Goal: Information Seeking & Learning: Learn about a topic

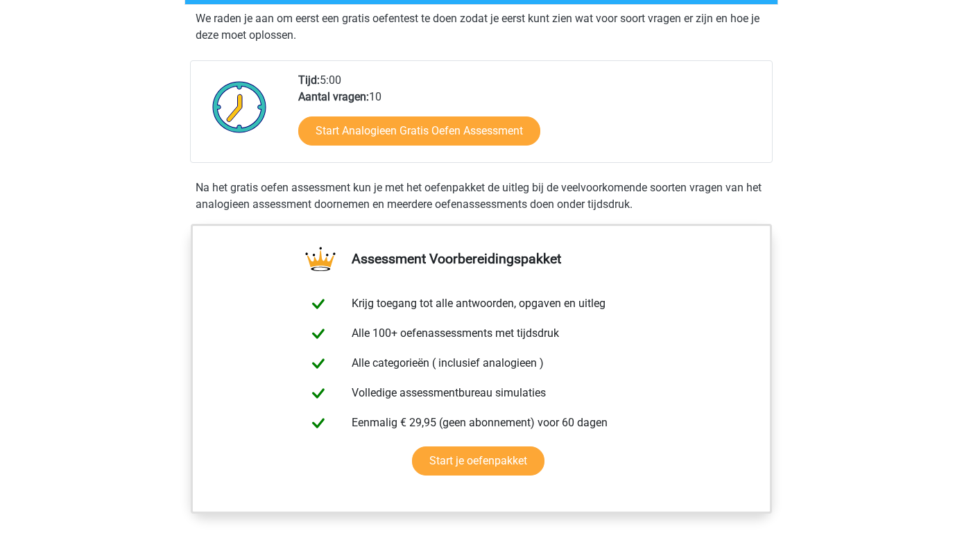
scroll to position [152, 0]
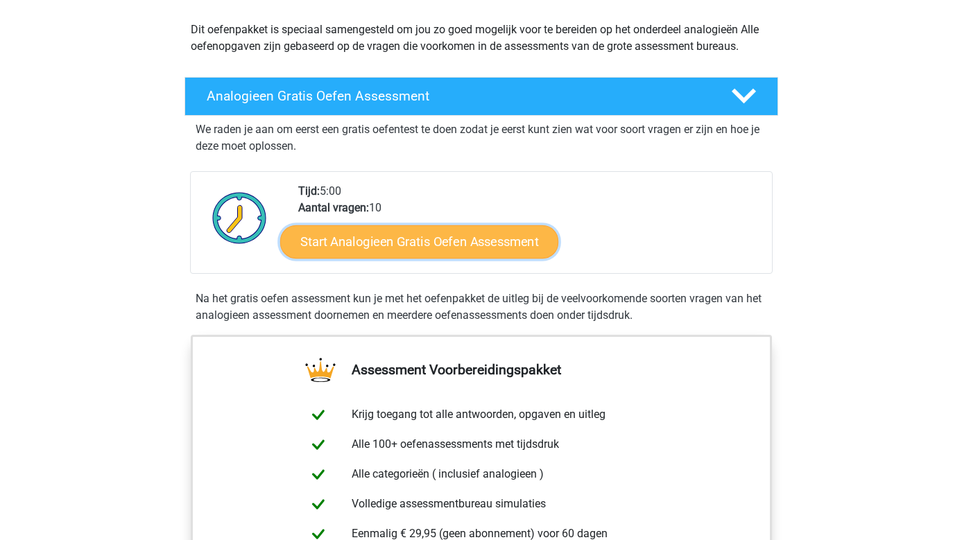
click at [441, 238] on link "Start Analogieen Gratis Oefen Assessment" at bounding box center [419, 241] width 278 height 33
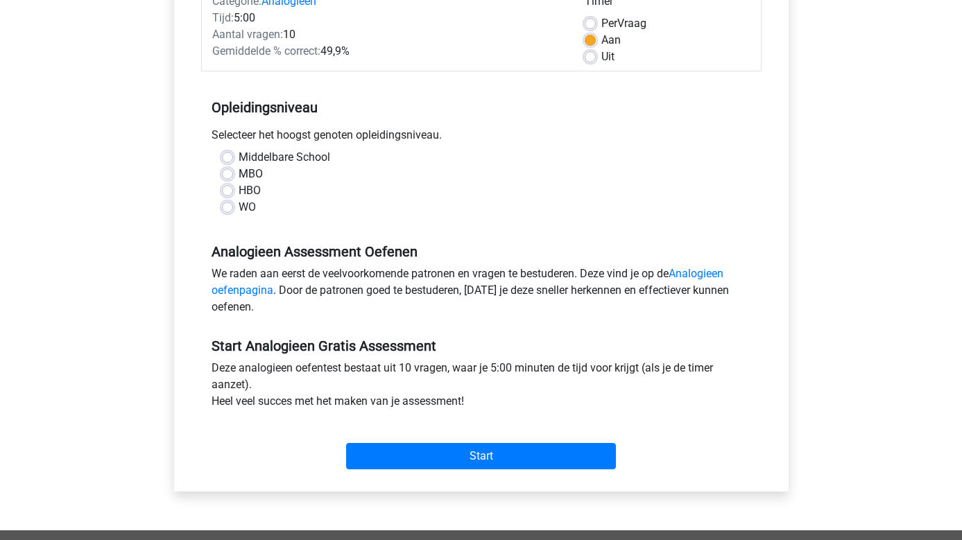
scroll to position [236, 0]
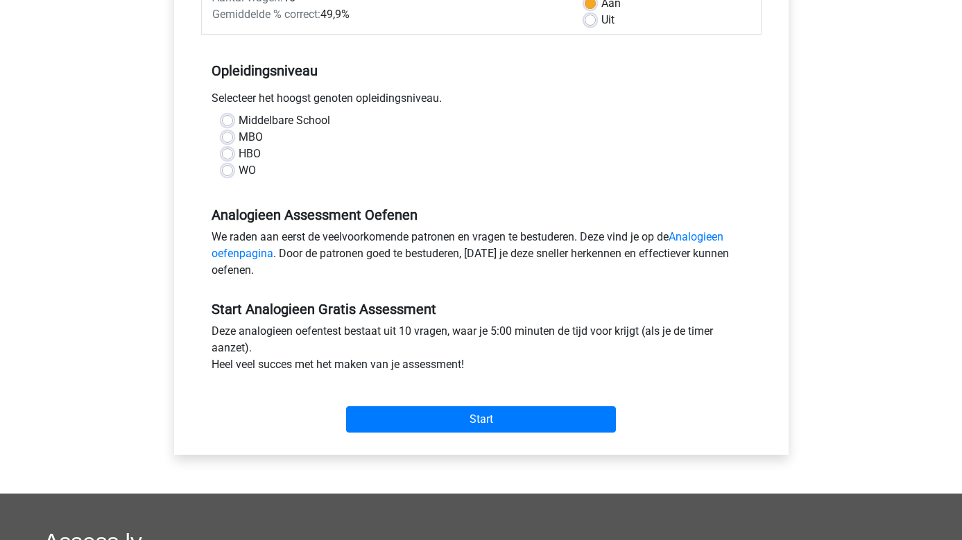
click at [239, 173] on label "WO" at bounding box center [247, 170] width 17 height 17
click at [225, 173] on input "WO" at bounding box center [227, 169] width 11 height 14
radio input "true"
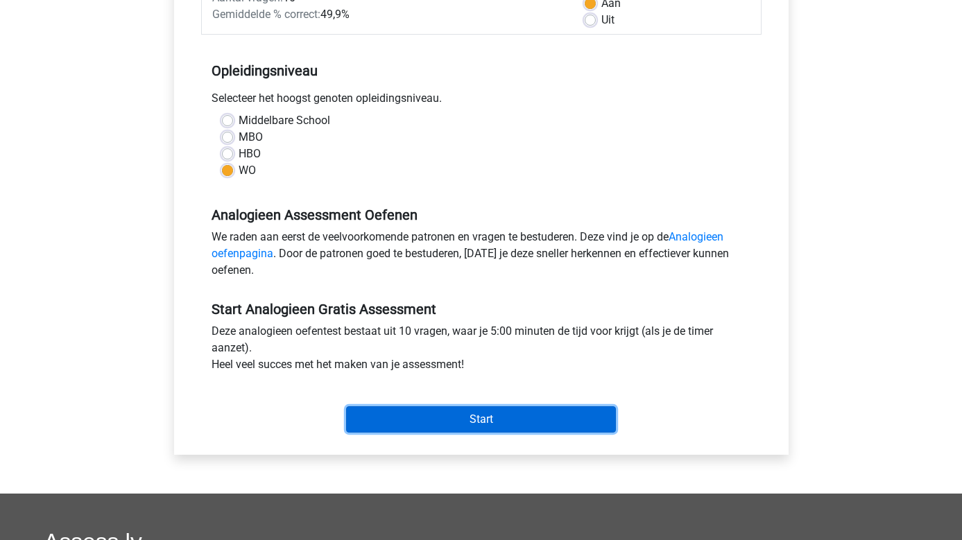
click at [485, 418] on input "Start" at bounding box center [481, 419] width 270 height 26
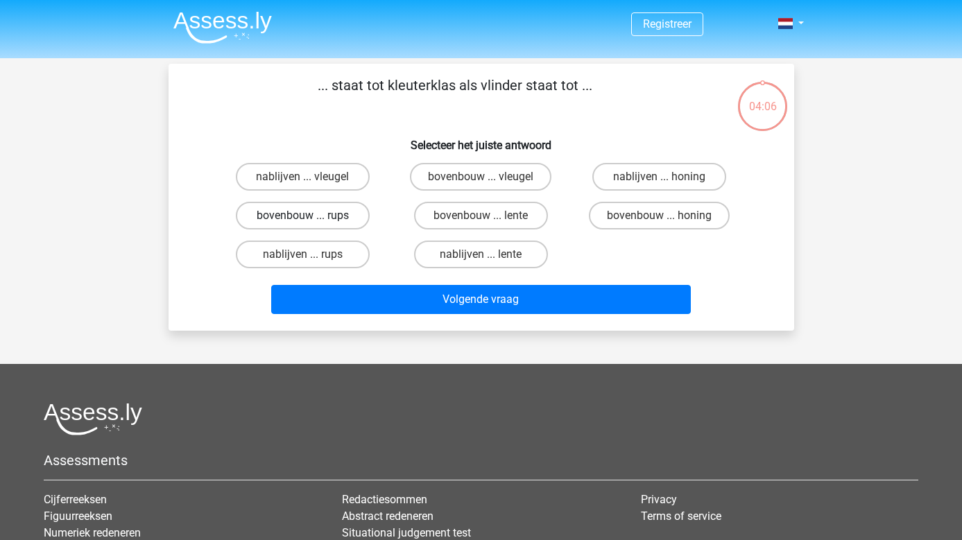
click at [309, 214] on label "bovenbouw ... rups" at bounding box center [303, 216] width 134 height 28
click at [309, 216] on input "bovenbouw ... rups" at bounding box center [306, 220] width 9 height 9
radio input "true"
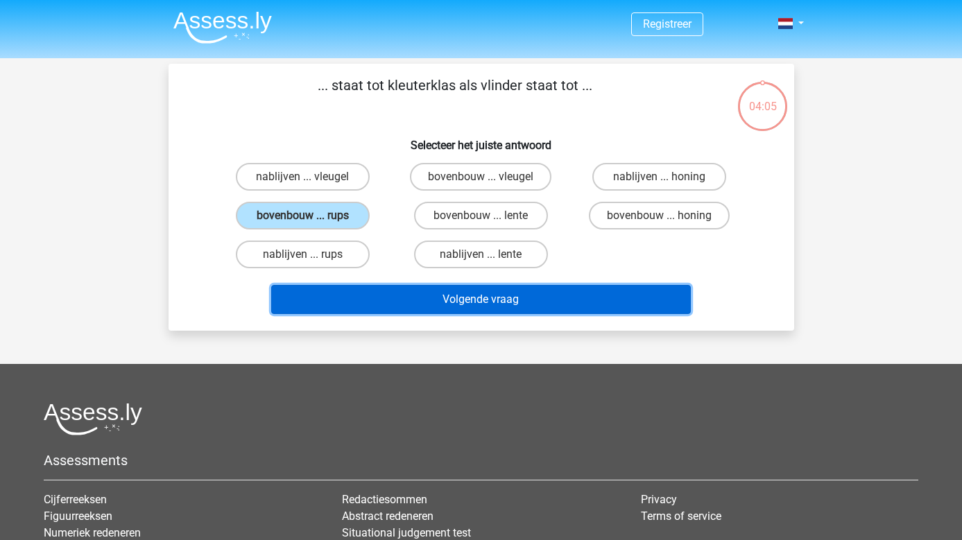
click at [484, 302] on button "Volgende vraag" at bounding box center [481, 299] width 420 height 29
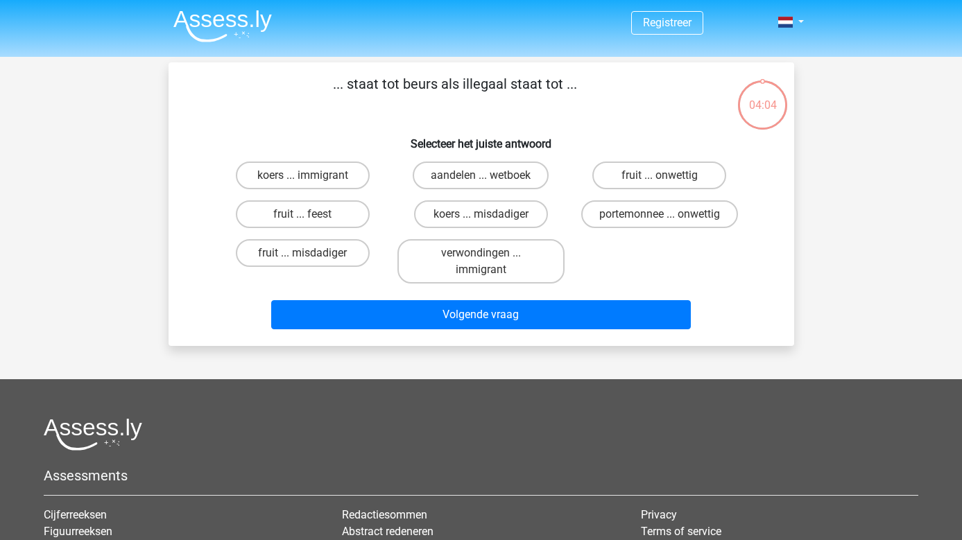
scroll to position [64, 0]
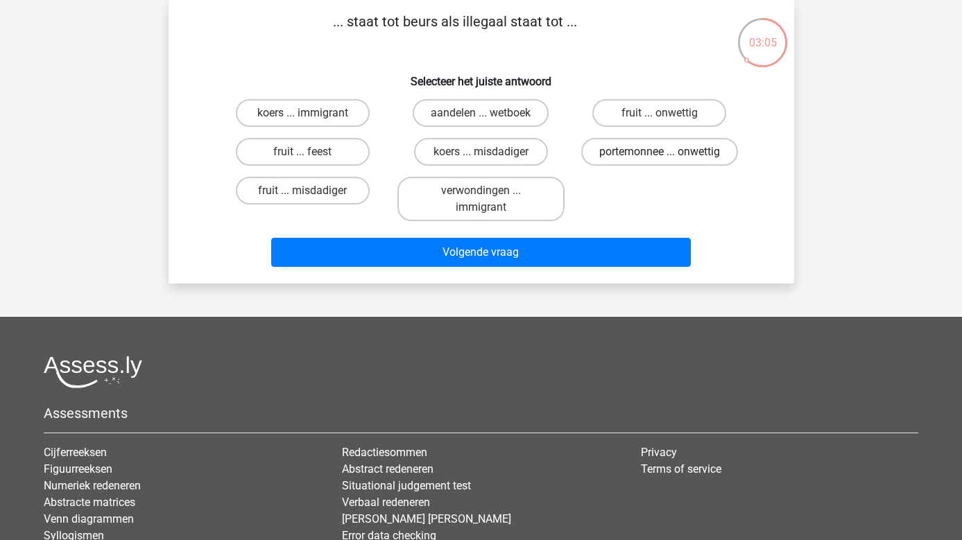
click at [670, 147] on label "portemonnee ... onwettig" at bounding box center [659, 152] width 157 height 28
click at [669, 152] on input "portemonnee ... onwettig" at bounding box center [664, 156] width 9 height 9
radio input "true"
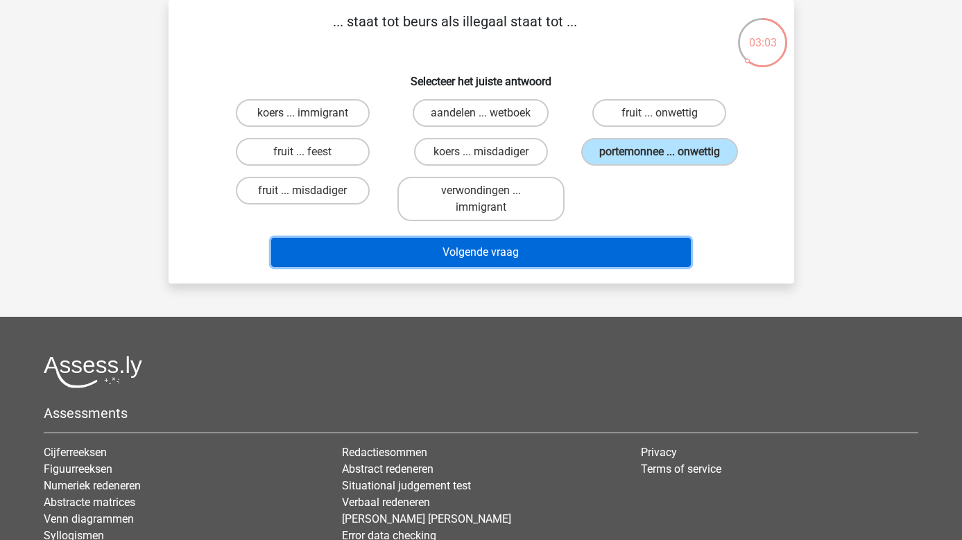
click at [551, 253] on button "Volgende vraag" at bounding box center [481, 252] width 420 height 29
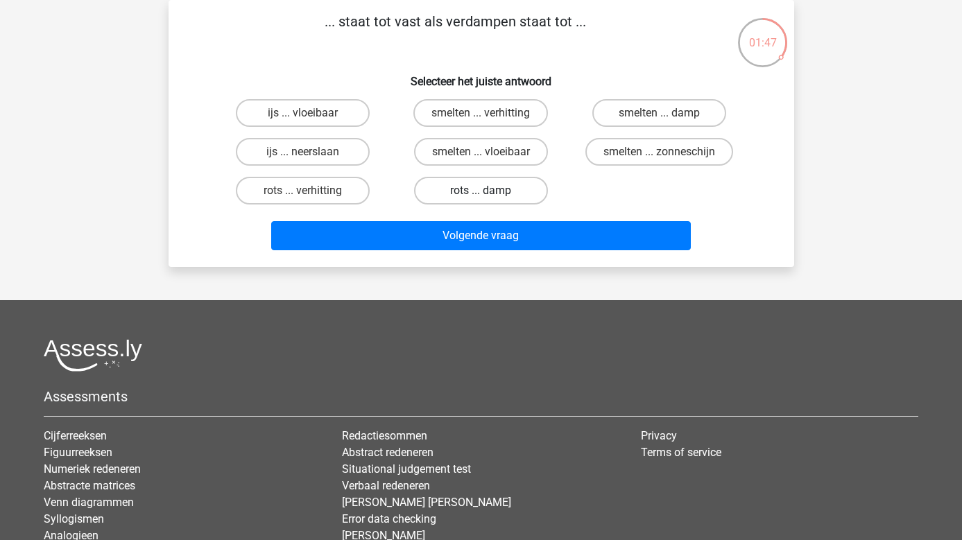
click at [515, 186] on label "rots ... damp" at bounding box center [481, 191] width 134 height 28
click at [490, 191] on input "rots ... damp" at bounding box center [485, 195] width 9 height 9
radio input "true"
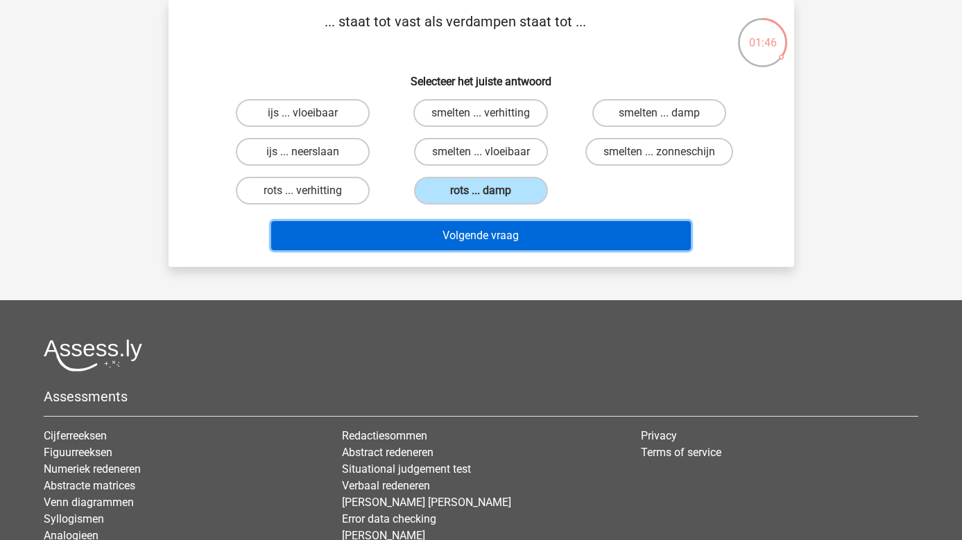
click at [533, 239] on button "Volgende vraag" at bounding box center [481, 235] width 420 height 29
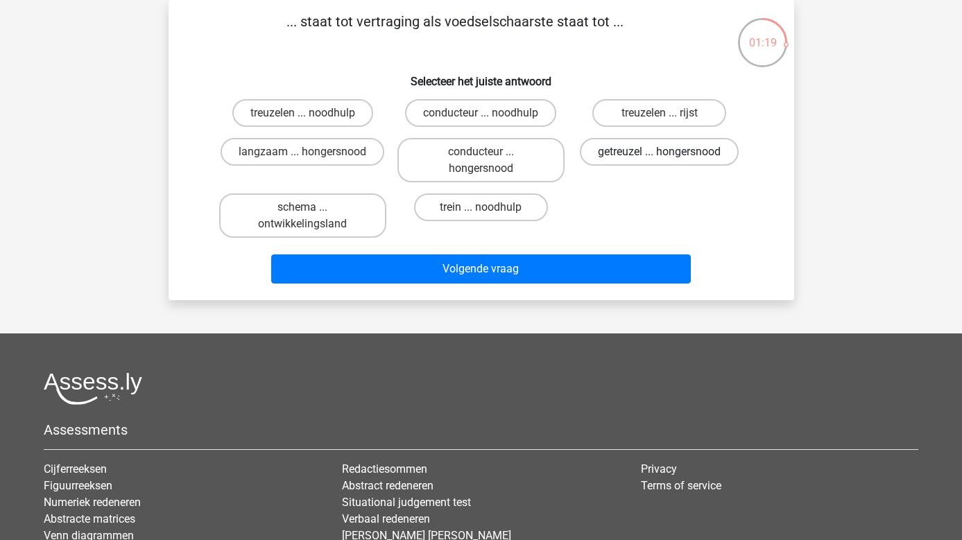
click at [707, 152] on label "getreuzel ... hongersnood" at bounding box center [659, 152] width 159 height 28
click at [669, 152] on input "getreuzel ... hongersnood" at bounding box center [664, 156] width 9 height 9
radio input "true"
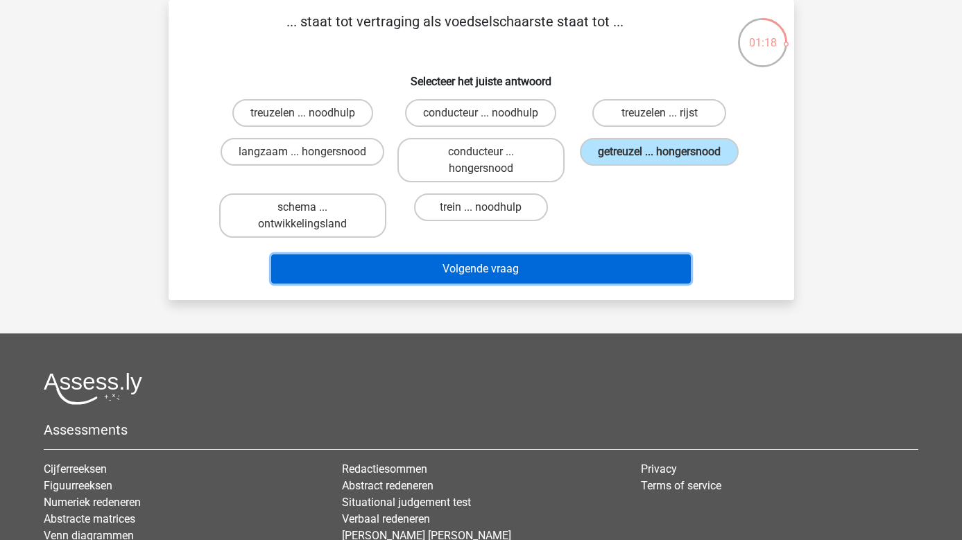
click at [573, 261] on button "Volgende vraag" at bounding box center [481, 269] width 420 height 29
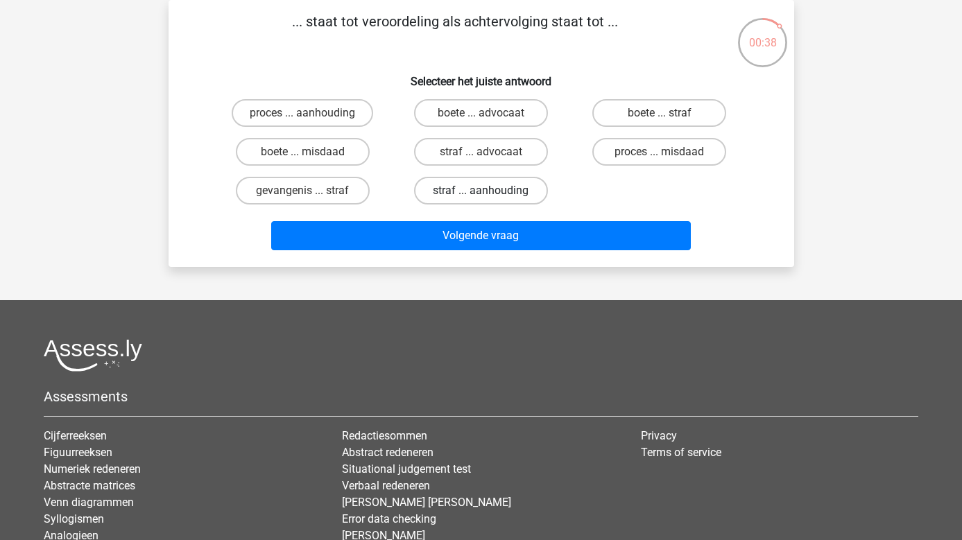
click at [507, 187] on label "straf ... aanhouding" at bounding box center [481, 191] width 134 height 28
click at [490, 191] on input "straf ... aanhouding" at bounding box center [485, 195] width 9 height 9
radio input "true"
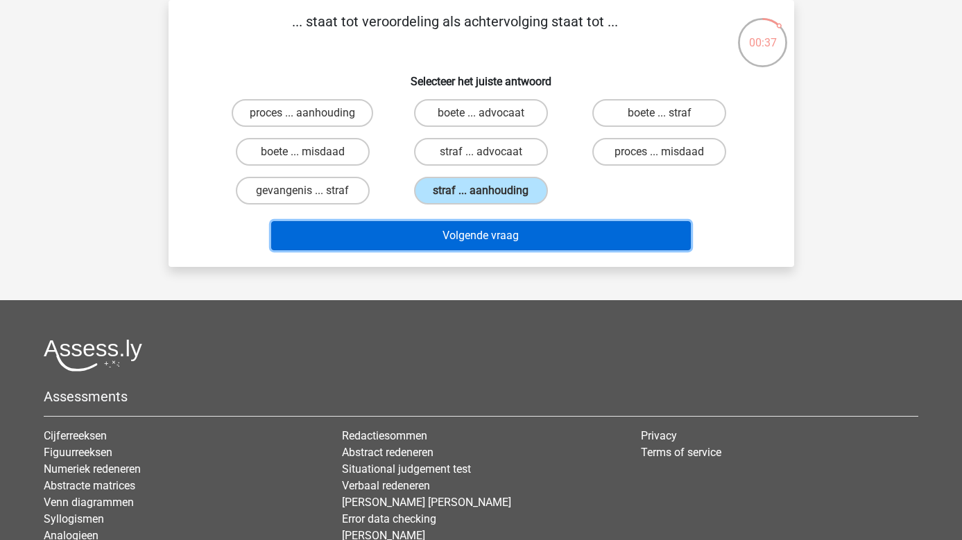
click at [517, 234] on button "Volgende vraag" at bounding box center [481, 235] width 420 height 29
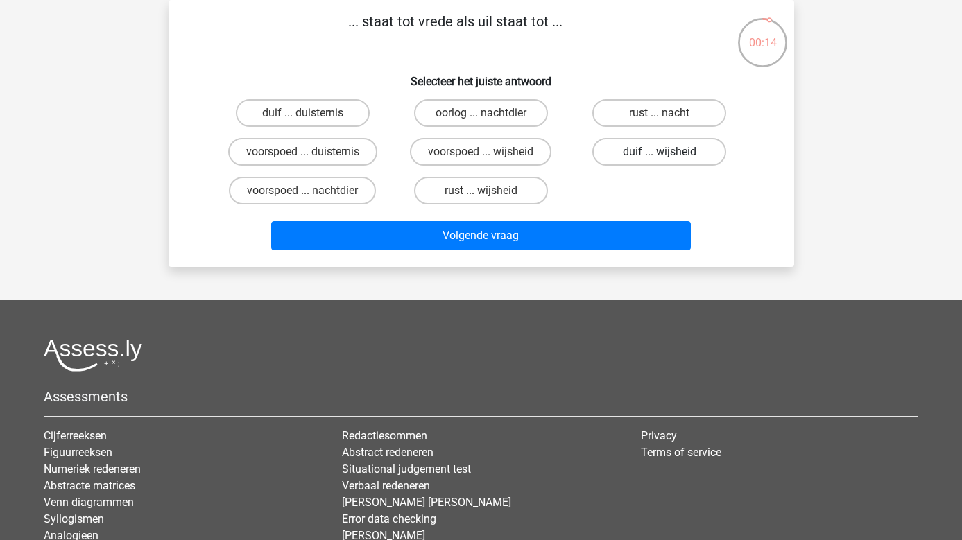
click at [667, 146] on label "duif ... wijsheid" at bounding box center [659, 152] width 134 height 28
click at [667, 152] on input "duif ... wijsheid" at bounding box center [664, 156] width 9 height 9
radio input "true"
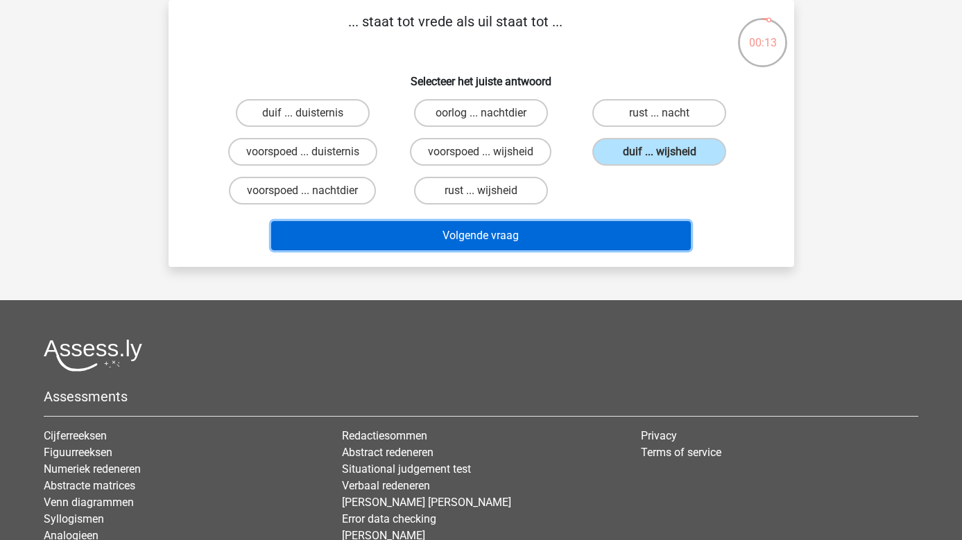
click at [628, 233] on button "Volgende vraag" at bounding box center [481, 235] width 420 height 29
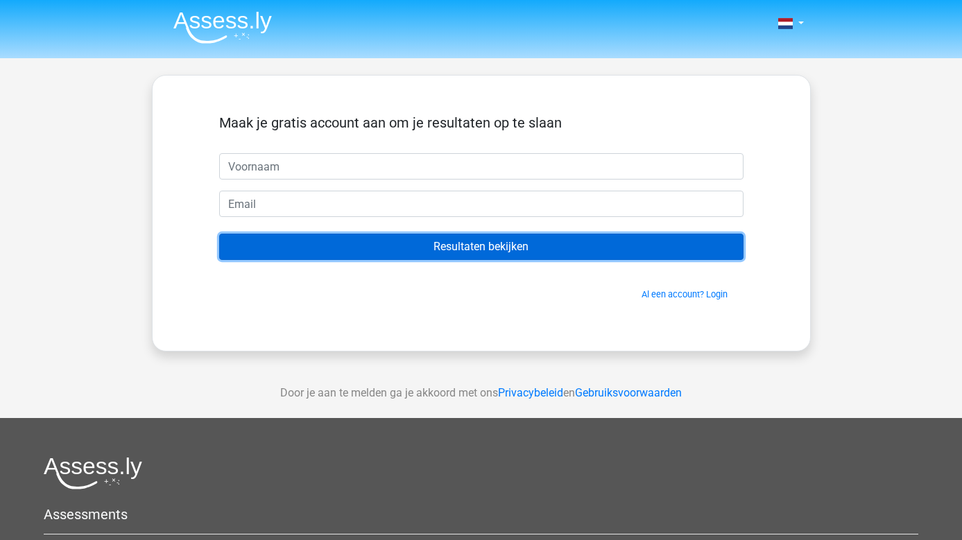
click at [460, 248] on input "Resultaten bekijken" at bounding box center [481, 247] width 524 height 26
click at [461, 246] on input "Resultaten bekijken" at bounding box center [481, 247] width 524 height 26
